Goal: Register for event/course

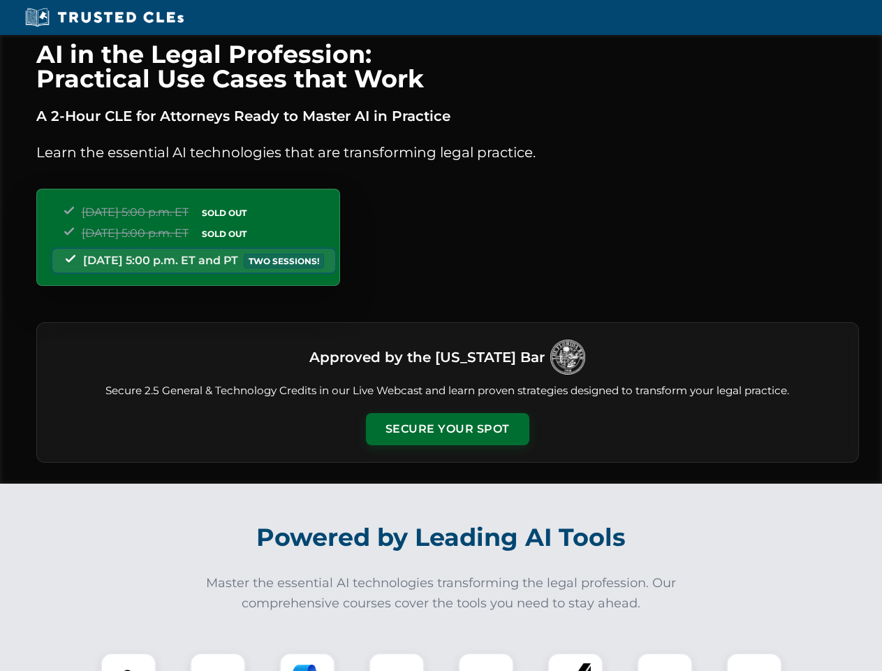
click at [447, 429] on button "Secure Your Spot" at bounding box center [447, 429] width 163 height 32
click at [129, 662] on img at bounding box center [128, 680] width 41 height 41
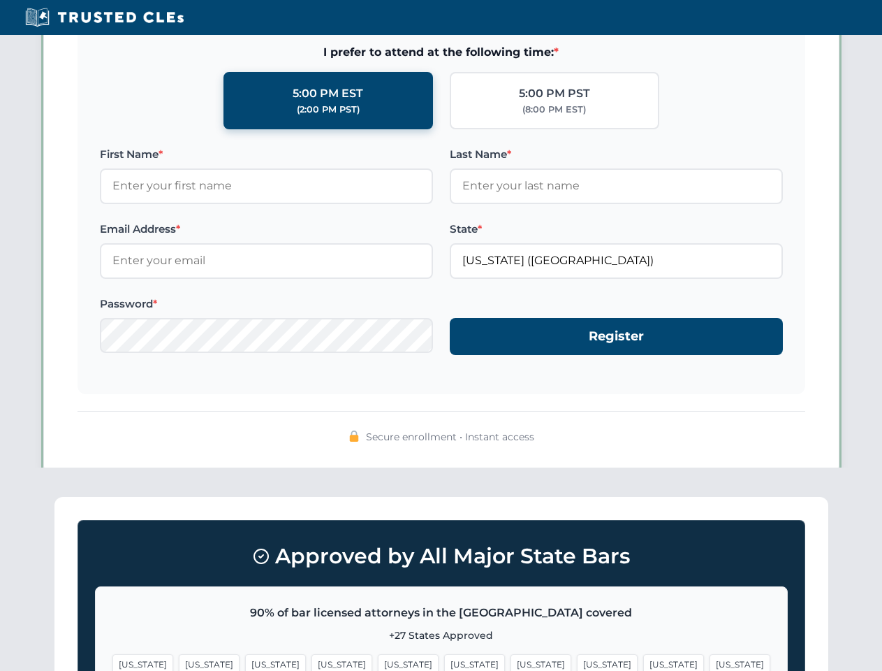
click at [511, 662] on span "[US_STATE]" at bounding box center [541, 664] width 61 height 20
click at [644, 662] on span "[US_STATE]" at bounding box center [674, 664] width 61 height 20
